Goal: Task Accomplishment & Management: Complete application form

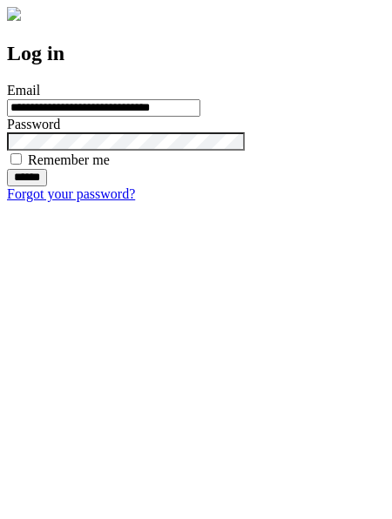
type input "**********"
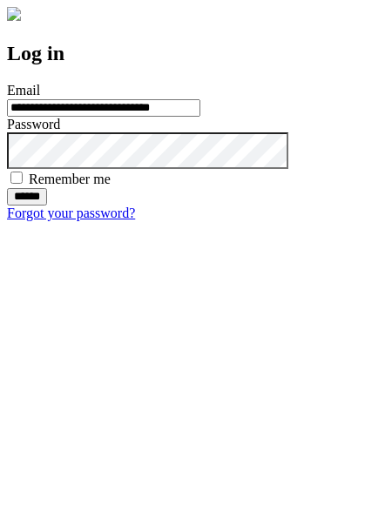
click at [47, 206] on input "******" at bounding box center [27, 196] width 40 height 17
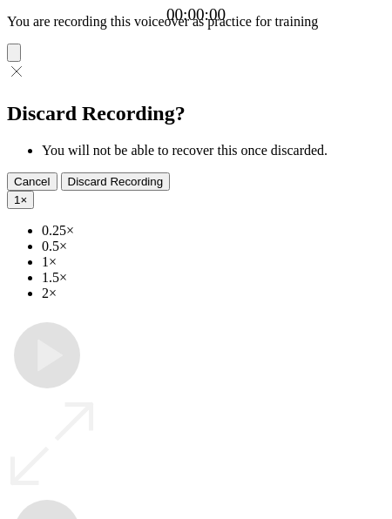
type input "**********"
